Goal: Task Accomplishment & Management: Manage account settings

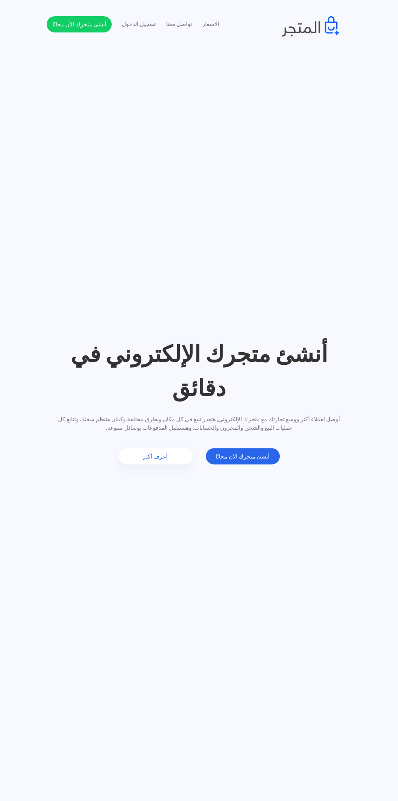
click at [202, 170] on header "أنشئ متجرك الإلكتروني في دقائق أوصل لعملاء أكثر ووسع تجارتك مع متجرك الإلكتروني…" at bounding box center [199, 400] width 398 height 801
click at [144, 28] on link "تسجيل الدخول" at bounding box center [139, 24] width 34 height 9
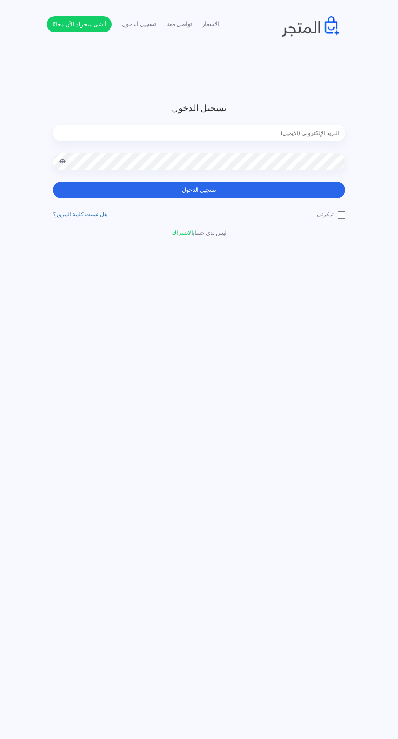
click at [319, 138] on input "email" at bounding box center [199, 133] width 292 height 16
type input "[EMAIL_ADDRESS][DOMAIN_NAME]"
click at [53, 182] on button "تسجيل الدخول" at bounding box center [199, 190] width 292 height 16
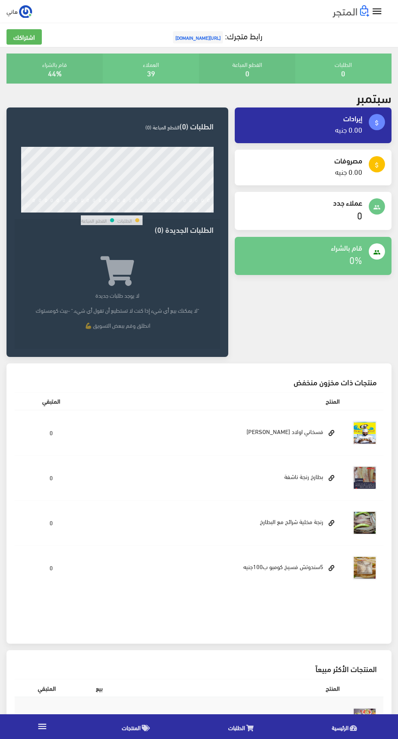
click at [380, 9] on icon "" at bounding box center [377, 12] width 12 height 12
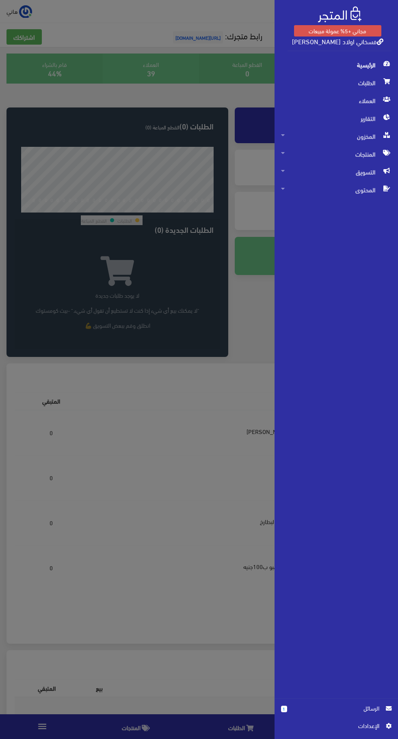
click at [369, 729] on span "اﻹعدادات" at bounding box center [333, 726] width 92 height 9
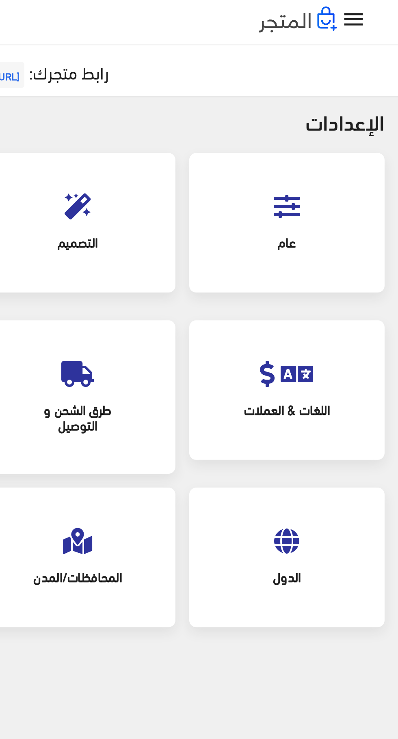
click at [350, 101] on icon at bounding box center [345, 99] width 12 height 12
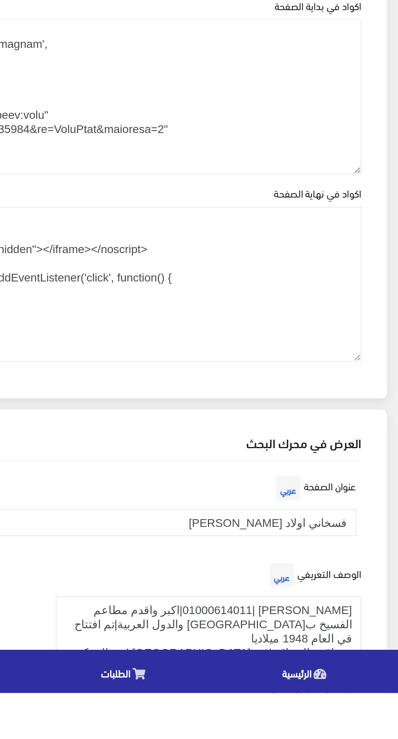
scroll to position [717, 0]
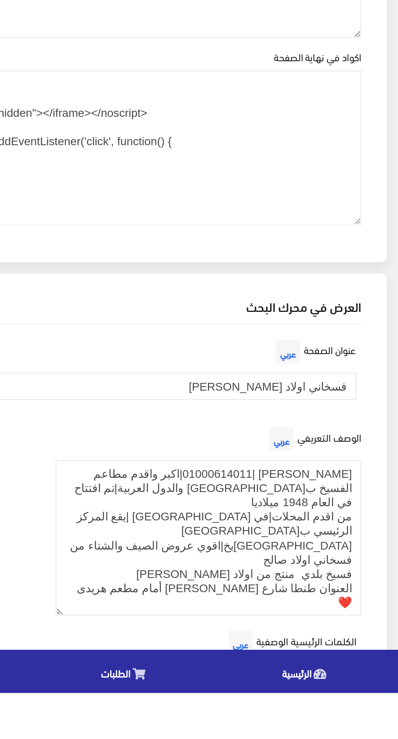
click at [285, 725] on input "فسخاني اولاد رجب صالح" at bounding box center [199, 730] width 350 height 15
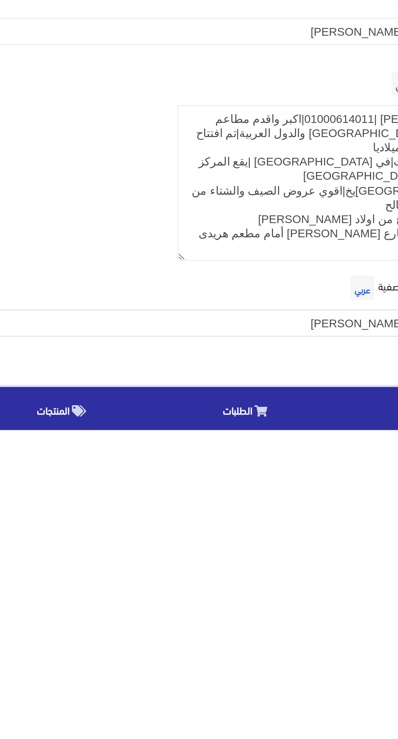
scroll to position [779, 0]
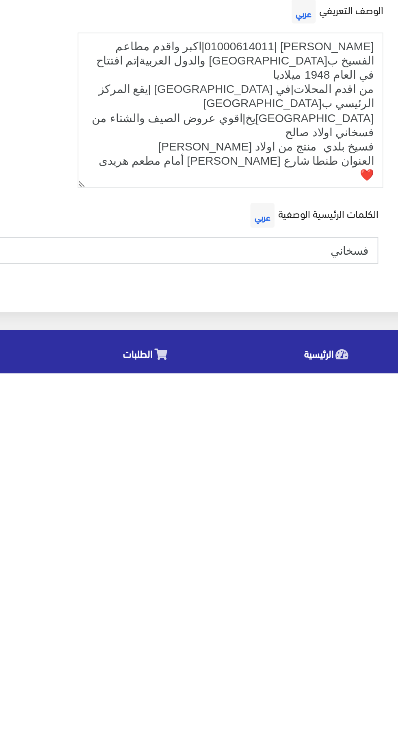
type input "فسخاني"
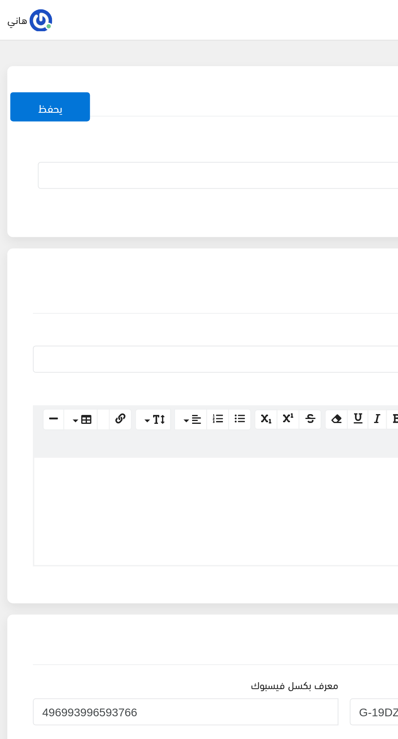
scroll to position [0, 0]
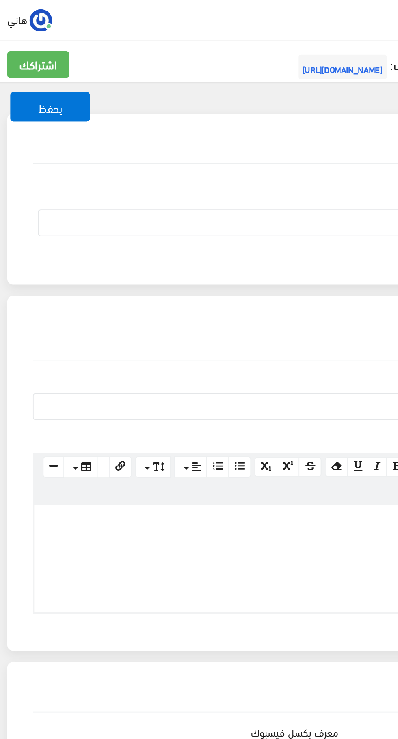
type input "طنطا، فسيخ أولاد صالح، فسيخ أولاد رجب صالح، فسيخ جامبو، فسيخ كبير، فسيخ وسط، فس…"
click at [35, 63] on font "يحفظ" at bounding box center [31, 62] width 14 height 12
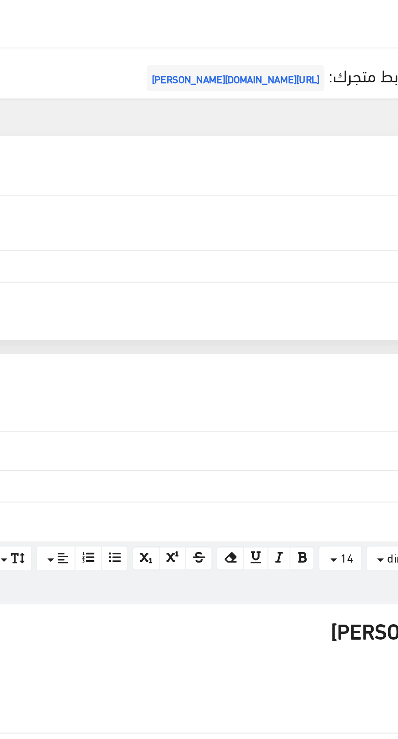
click at [213, 39] on span "https://fskhany-aolad-salh.almatjar.store" at bounding box center [197, 37] width 85 height 12
